Goal: Register for event/course

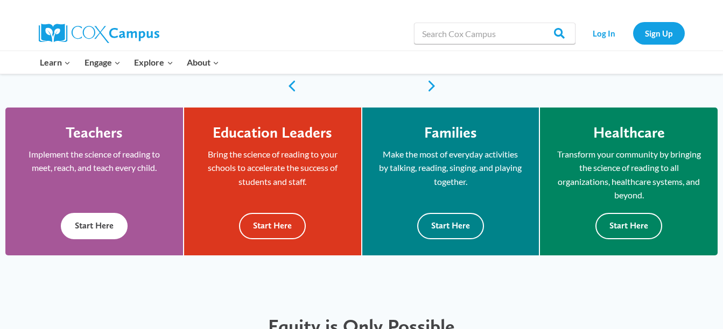
scroll to position [276, 0]
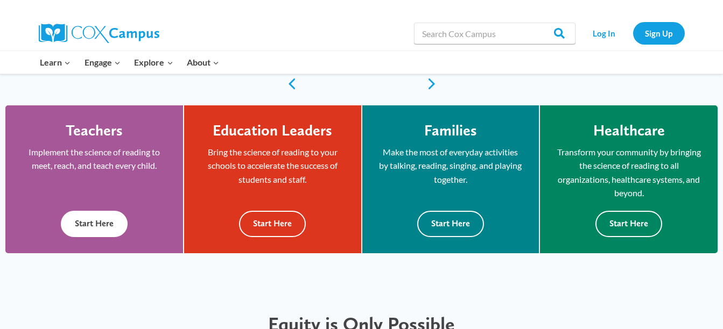
click at [107, 229] on button "Start Here" at bounding box center [94, 224] width 67 height 26
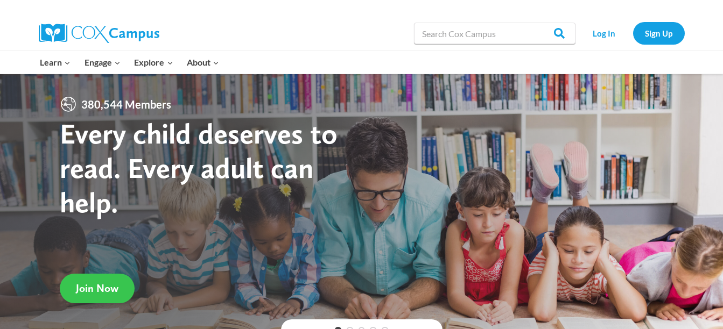
click at [92, 290] on span "Join Now" at bounding box center [97, 288] width 43 height 13
